Goal: Task Accomplishment & Management: Use online tool/utility

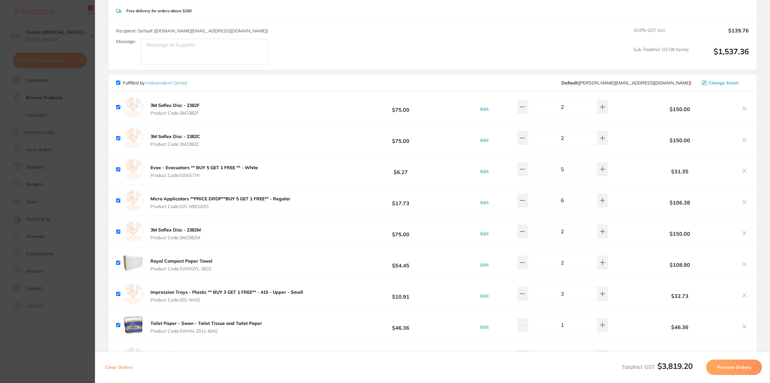
scroll to position [385, 0]
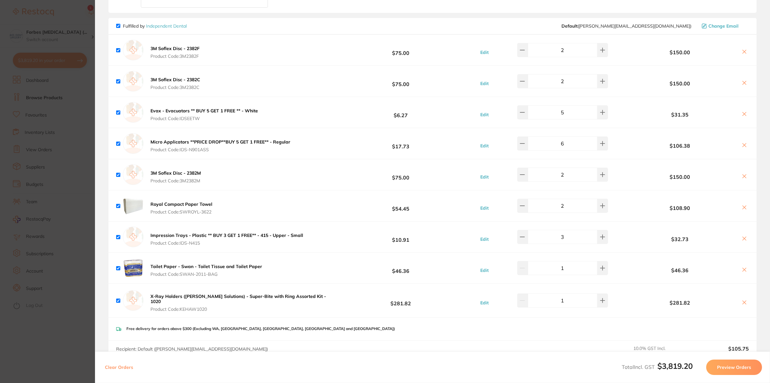
click at [742, 371] on button "Preview Orders" at bounding box center [734, 366] width 56 height 15
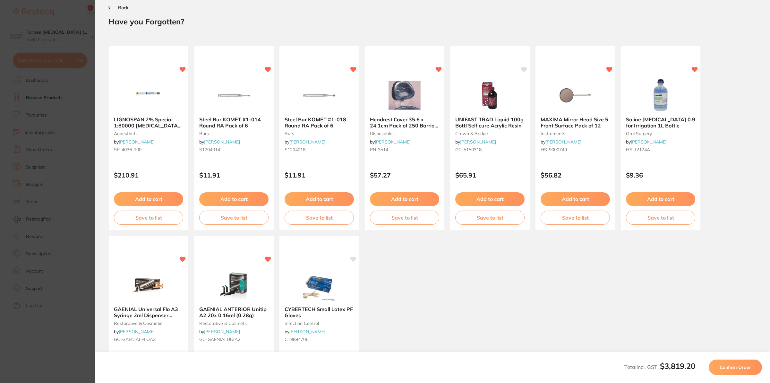
scroll to position [0, 0]
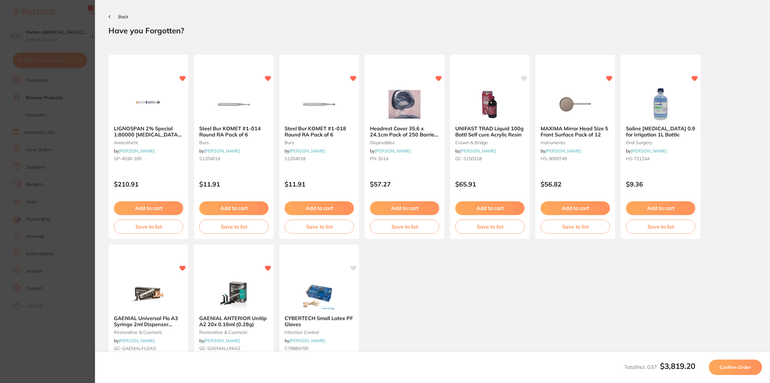
click at [728, 369] on span "Confirm Order" at bounding box center [734, 367] width 31 height 6
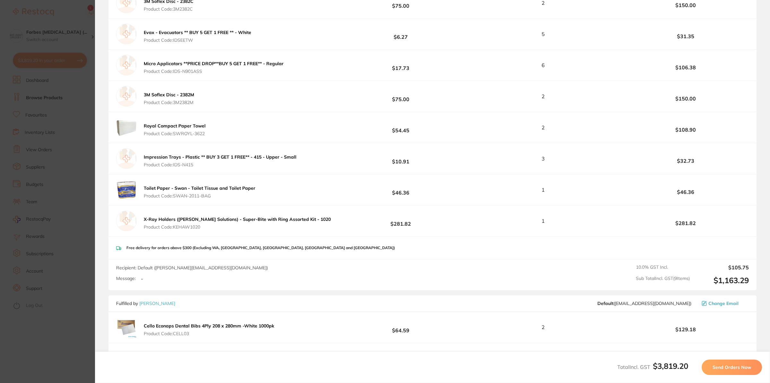
click at [730, 364] on span "Send Orders Now" at bounding box center [731, 367] width 38 height 6
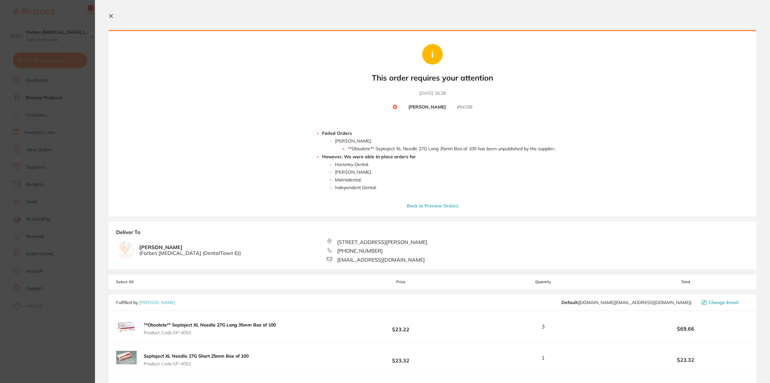
click at [431, 208] on button "Back to Preview Orders" at bounding box center [432, 206] width 55 height 6
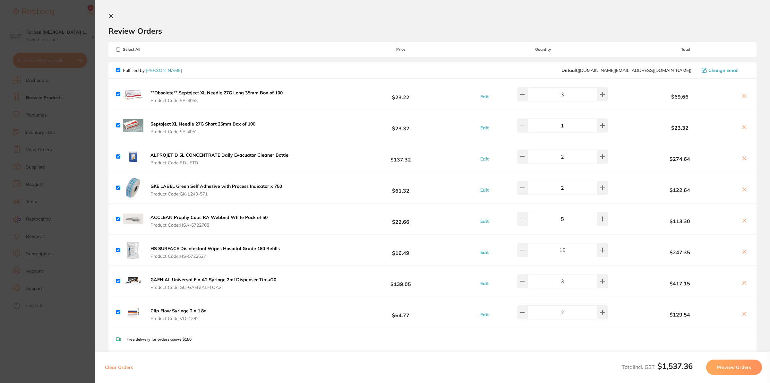
click at [742, 96] on icon at bounding box center [744, 95] width 5 height 5
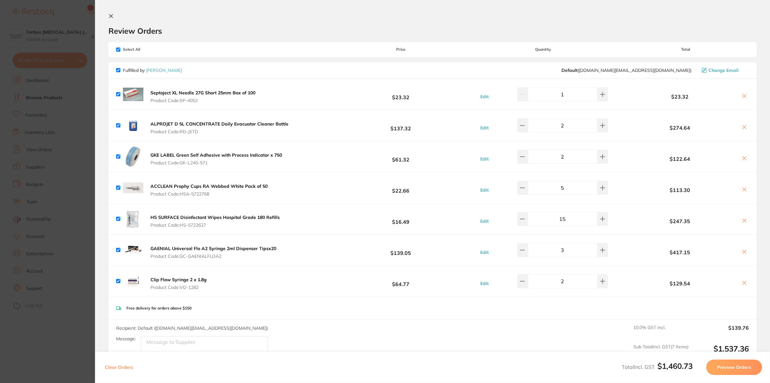
checkbox input "true"
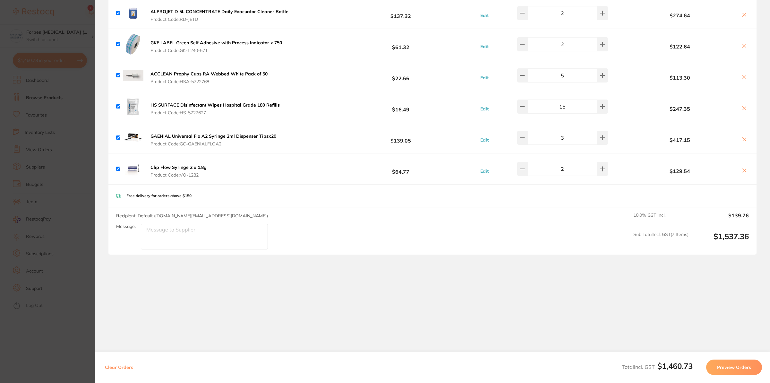
click at [747, 369] on button "Preview Orders" at bounding box center [734, 366] width 56 height 15
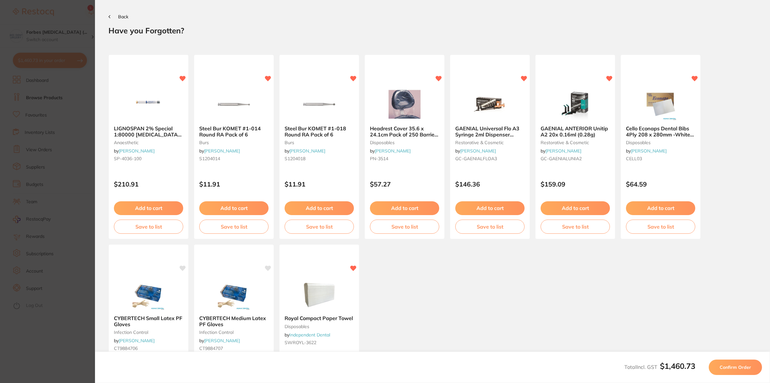
click at [741, 370] on button "Confirm Order" at bounding box center [735, 366] width 53 height 15
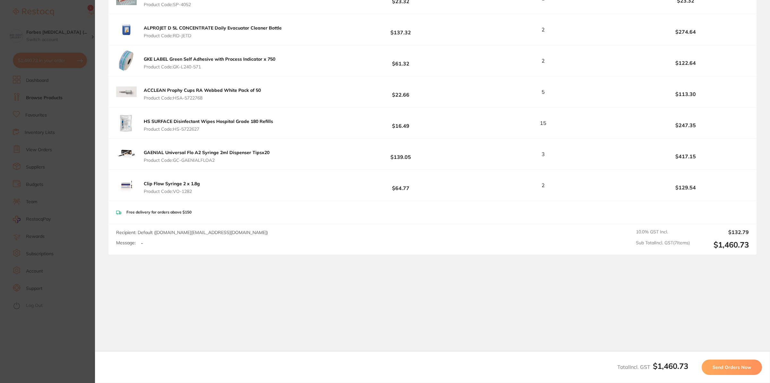
drag, startPoint x: 732, startPoint y: 362, endPoint x: 723, endPoint y: 358, distance: 9.9
click at [732, 362] on button "Send Orders Now" at bounding box center [731, 366] width 60 height 15
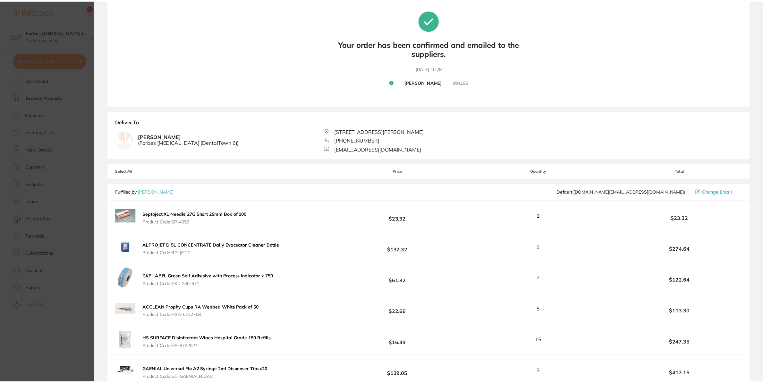
scroll to position [17, 0]
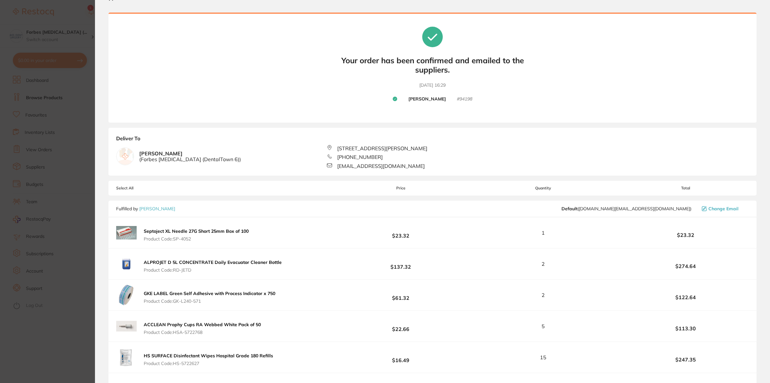
click at [61, 166] on section "Update RRP Set your pre negotiated price for this item. Item Agreed RRP (excl. …" at bounding box center [385, 191] width 770 height 383
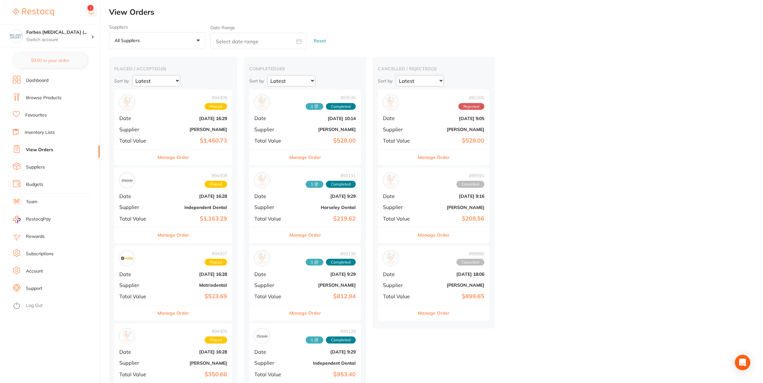
click at [38, 183] on link "Budgets" at bounding box center [34, 184] width 17 height 6
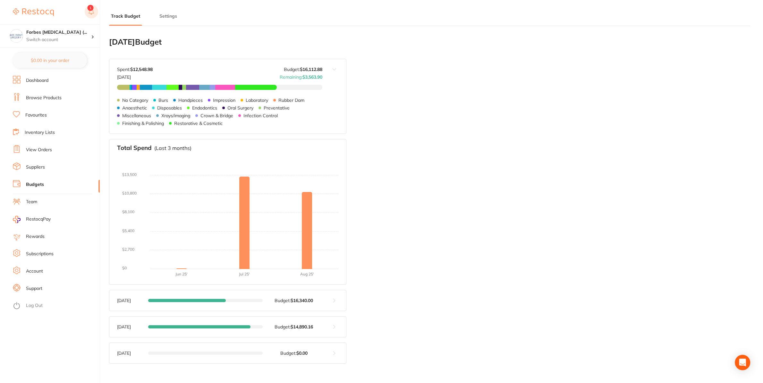
click at [91, 16] on rect at bounding box center [91, 11] width 13 height 13
